Goal: Information Seeking & Learning: Understand process/instructions

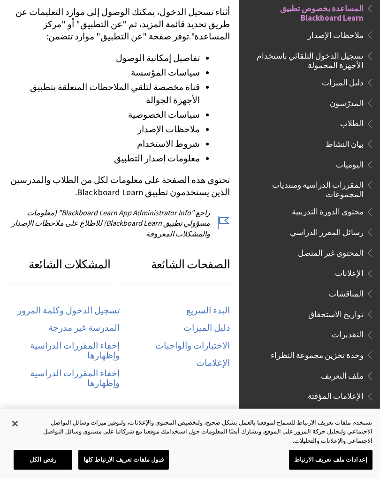
scroll to position [289, 0]
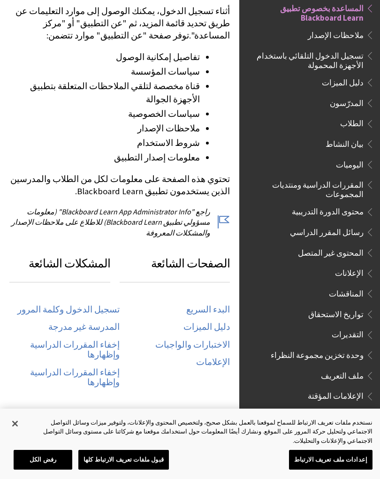
click at [364, 166] on span "اليوميات" at bounding box center [312, 165] width 125 height 16
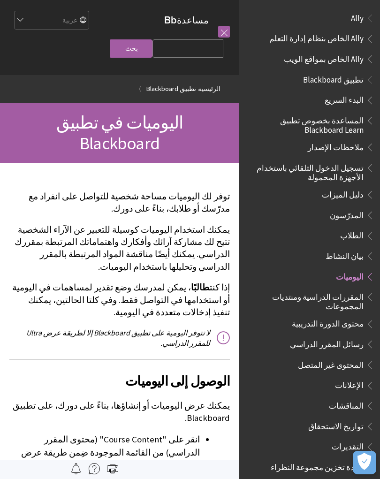
click at [224, 32] on link at bounding box center [224, 32] width 12 height 12
